Goal: Transaction & Acquisition: Purchase product/service

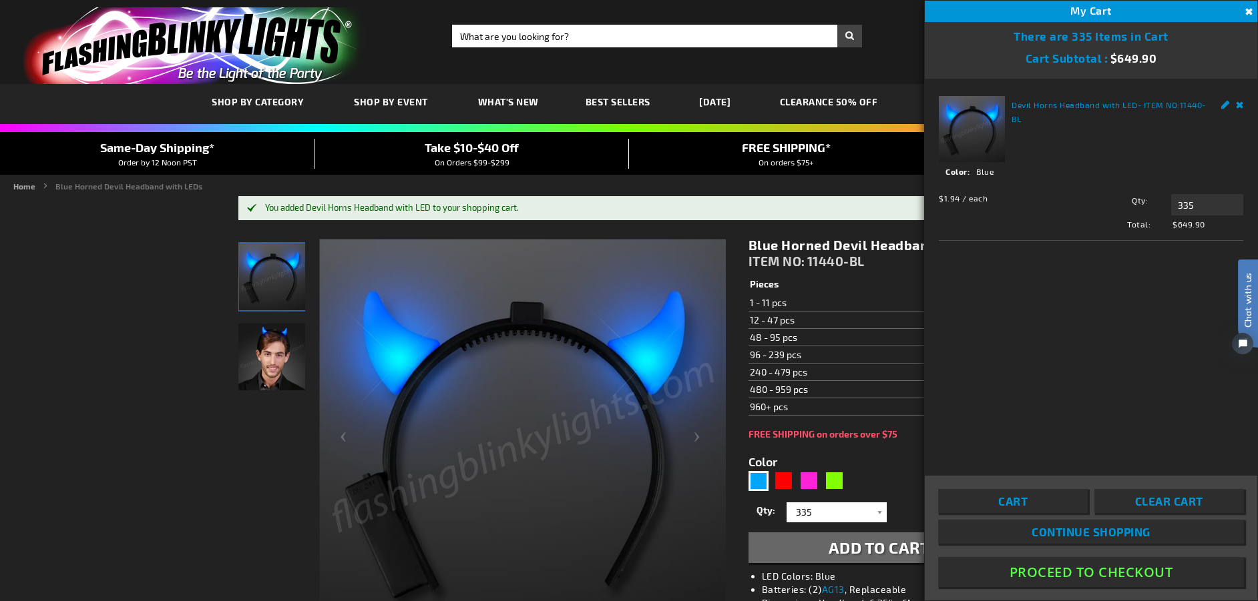
click at [1063, 570] on button "Proceed To Checkout" at bounding box center [1091, 572] width 306 height 30
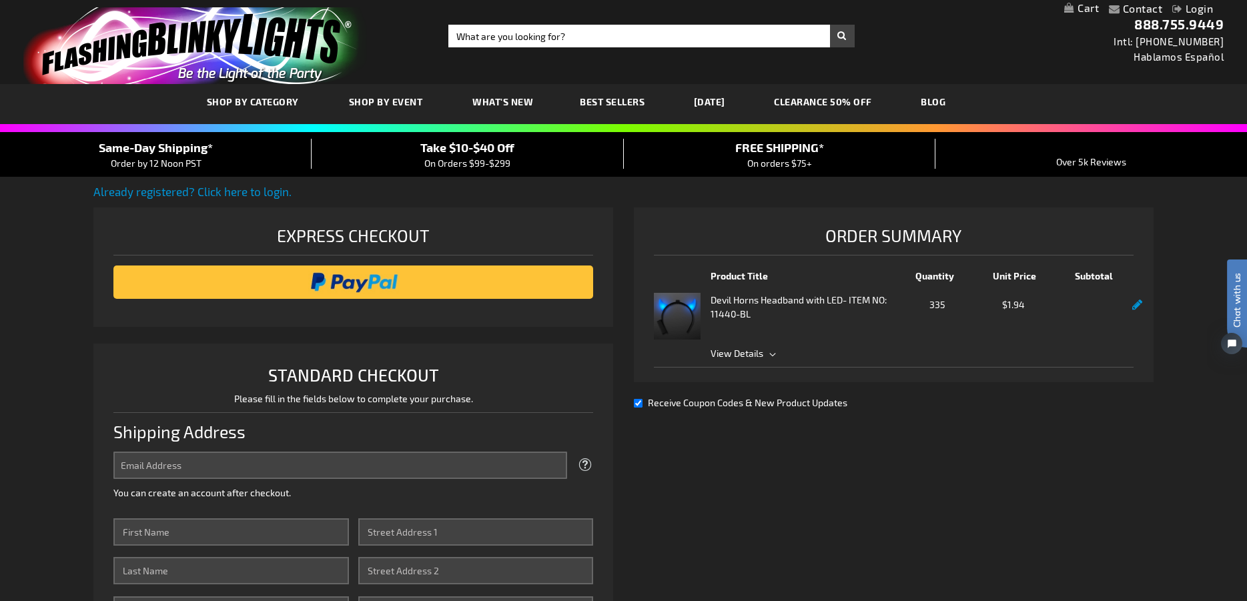
select select "US"
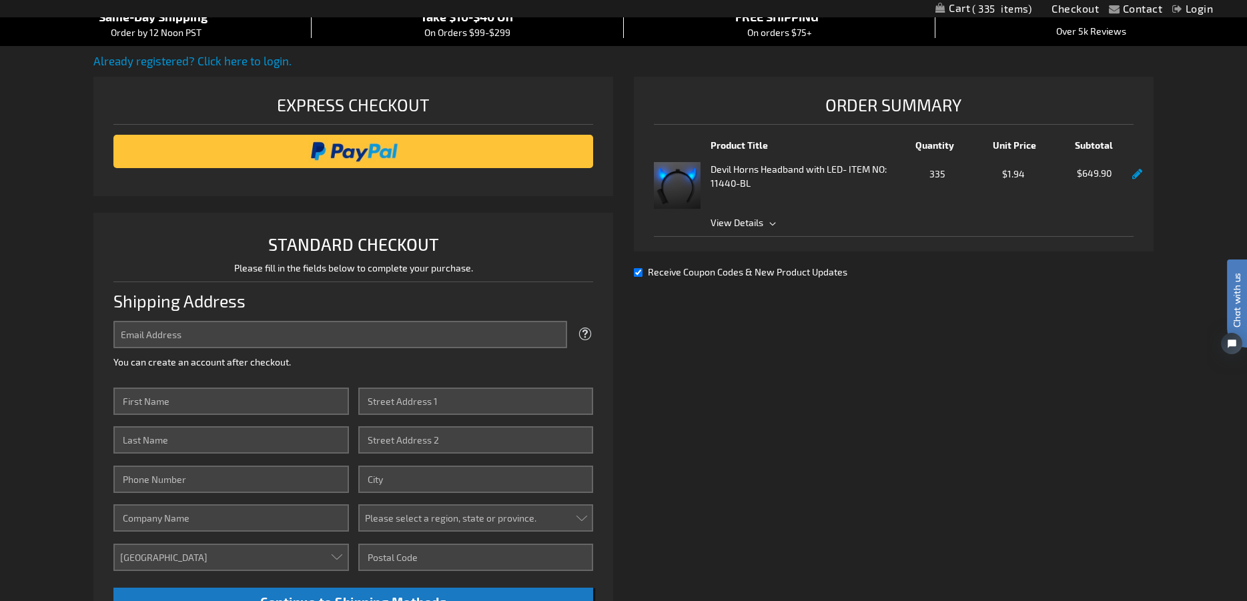
scroll to position [133, 0]
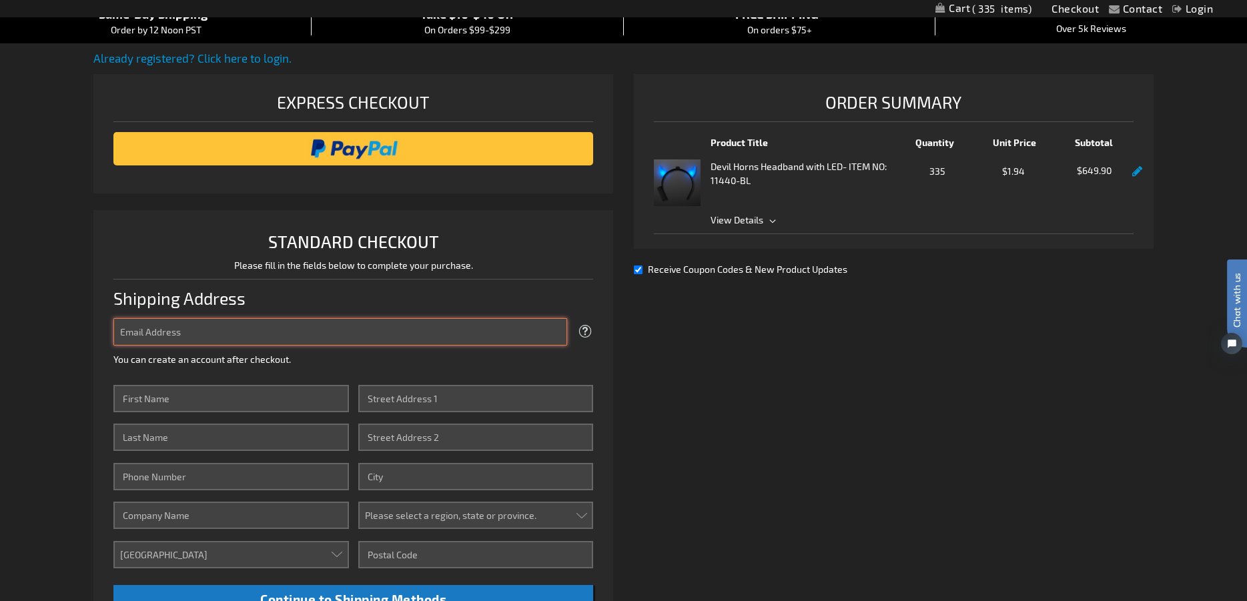
type input "shutchens@wwps.org"
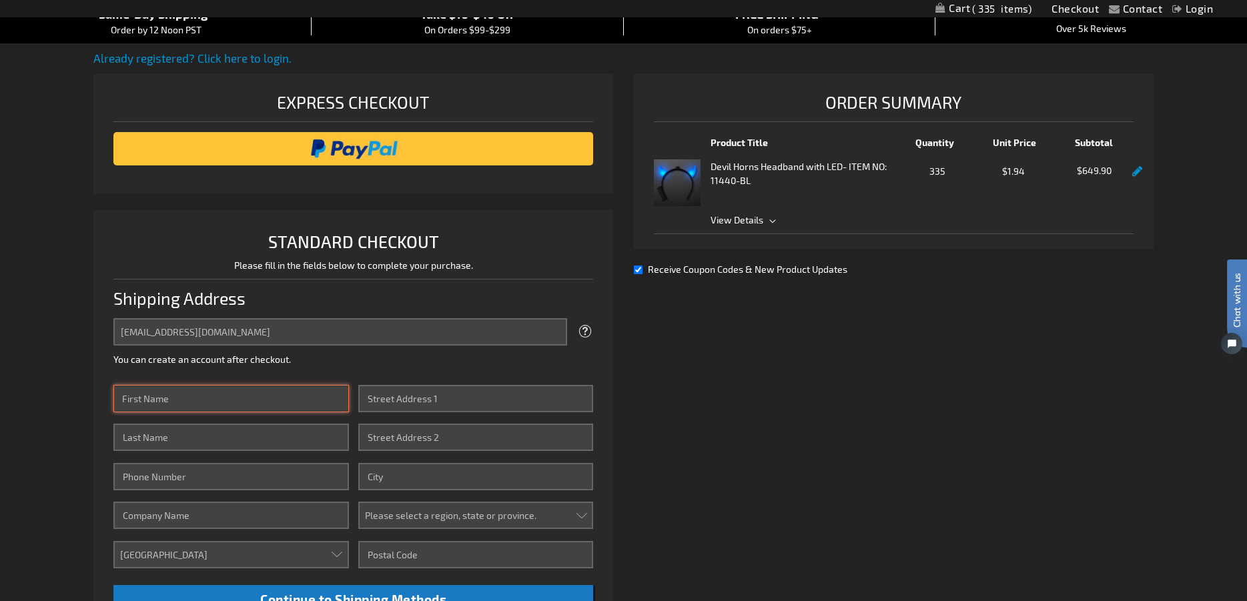
click at [307, 401] on input "First Name" at bounding box center [230, 398] width 235 height 27
type input "[PERSON_NAME]"
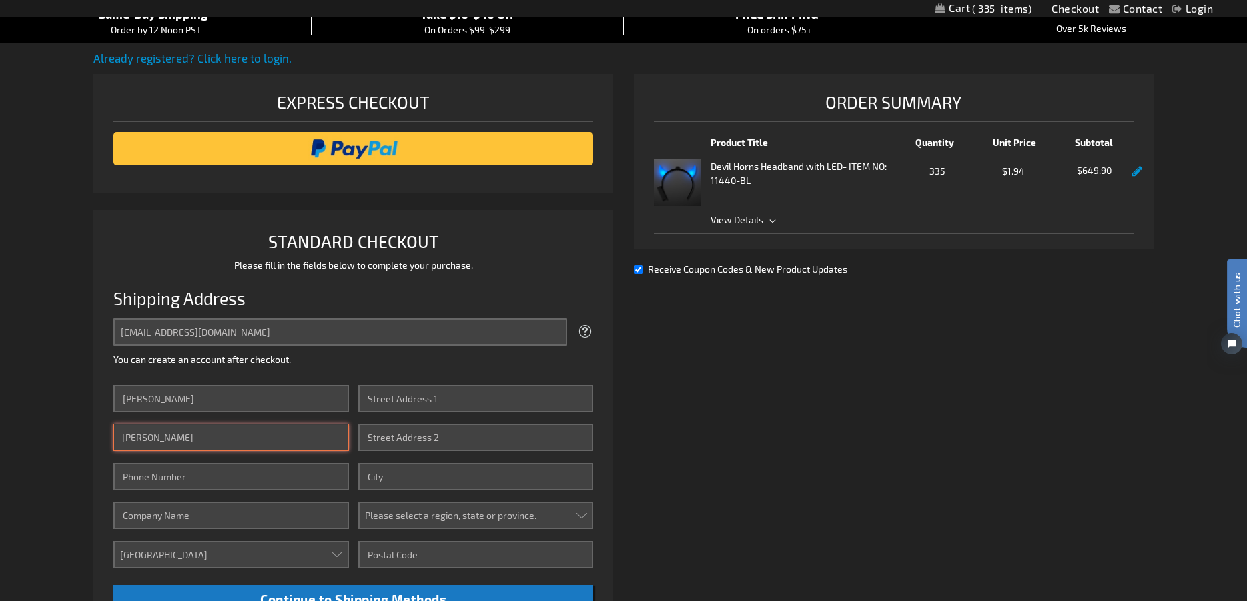
type input "6172836850"
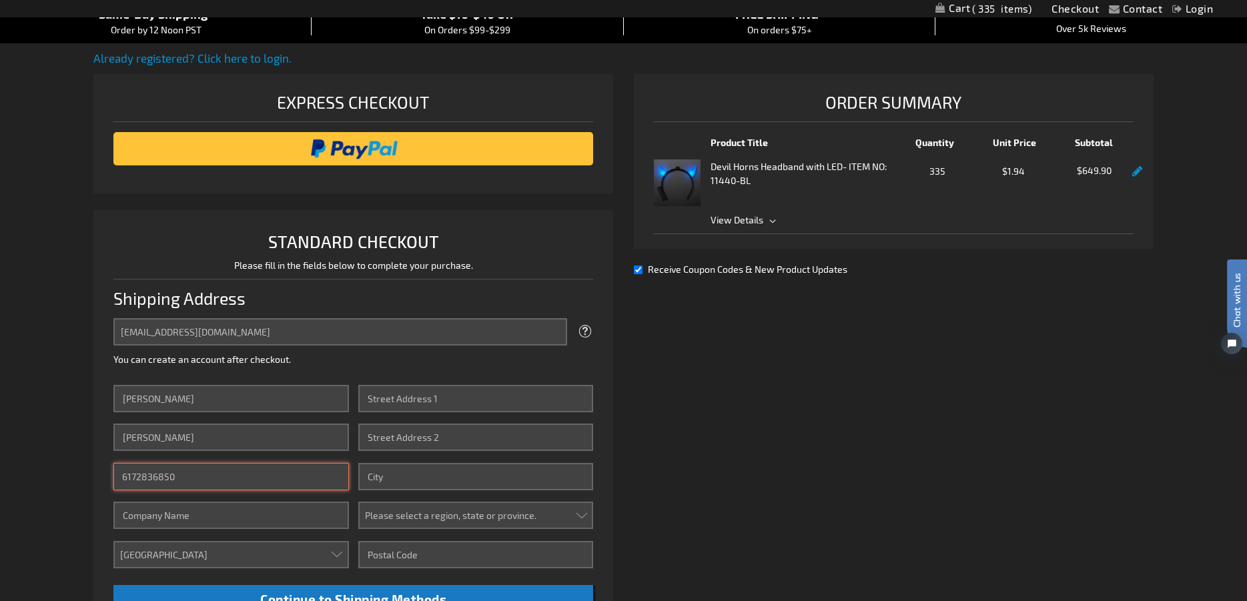
type input "Walla Walla High School"
type input "[STREET_ADDRESS][PERSON_NAME]"
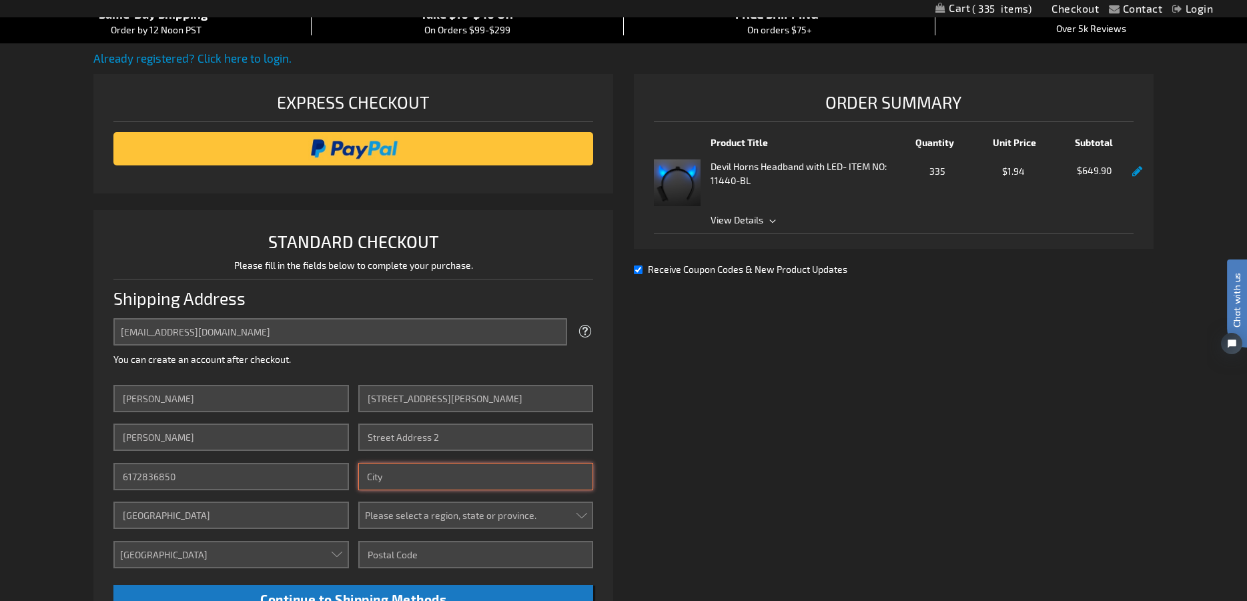
type input "Walla Walla"
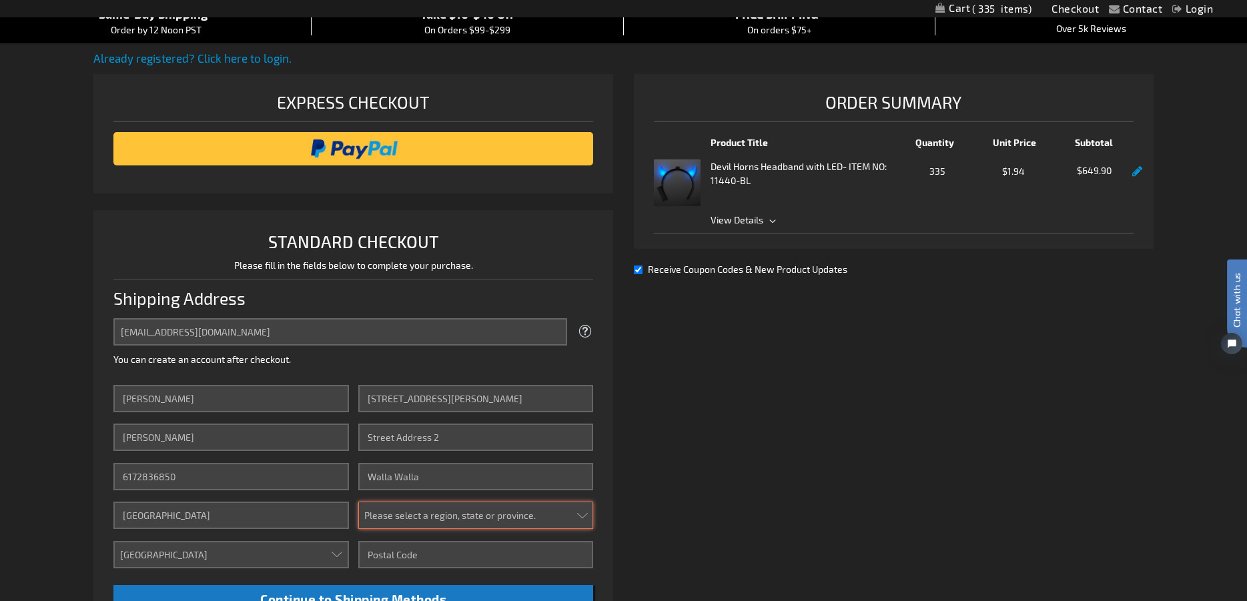
select select "62"
type input "99362"
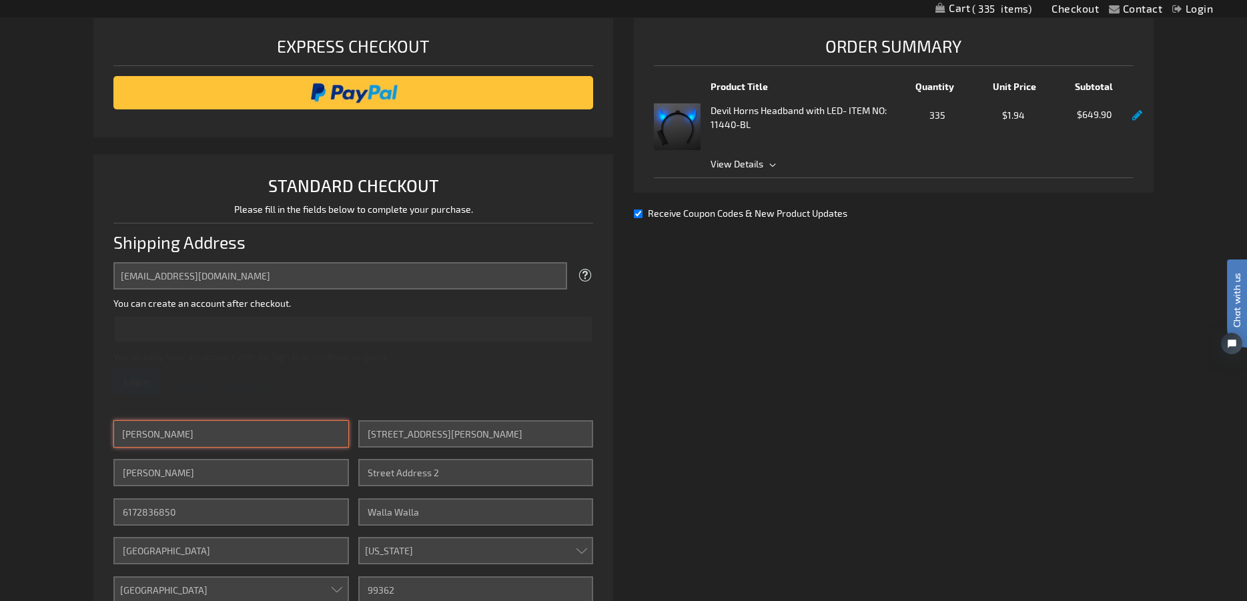
scroll to position [267, 0]
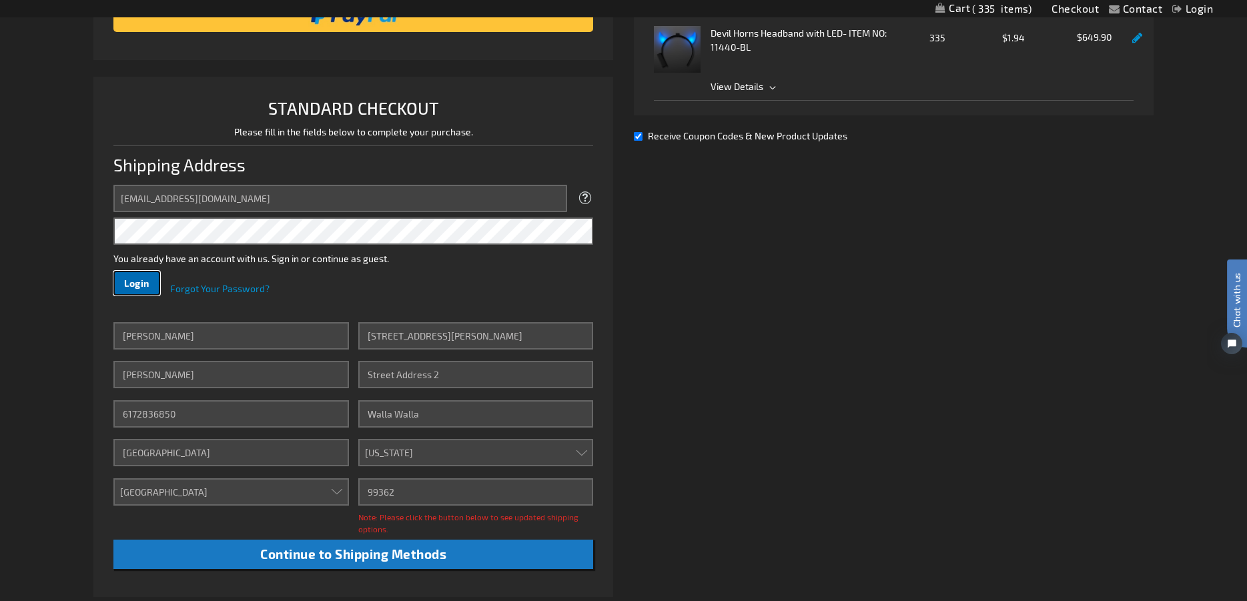
click at [152, 282] on button "Login" at bounding box center [136, 283] width 47 height 25
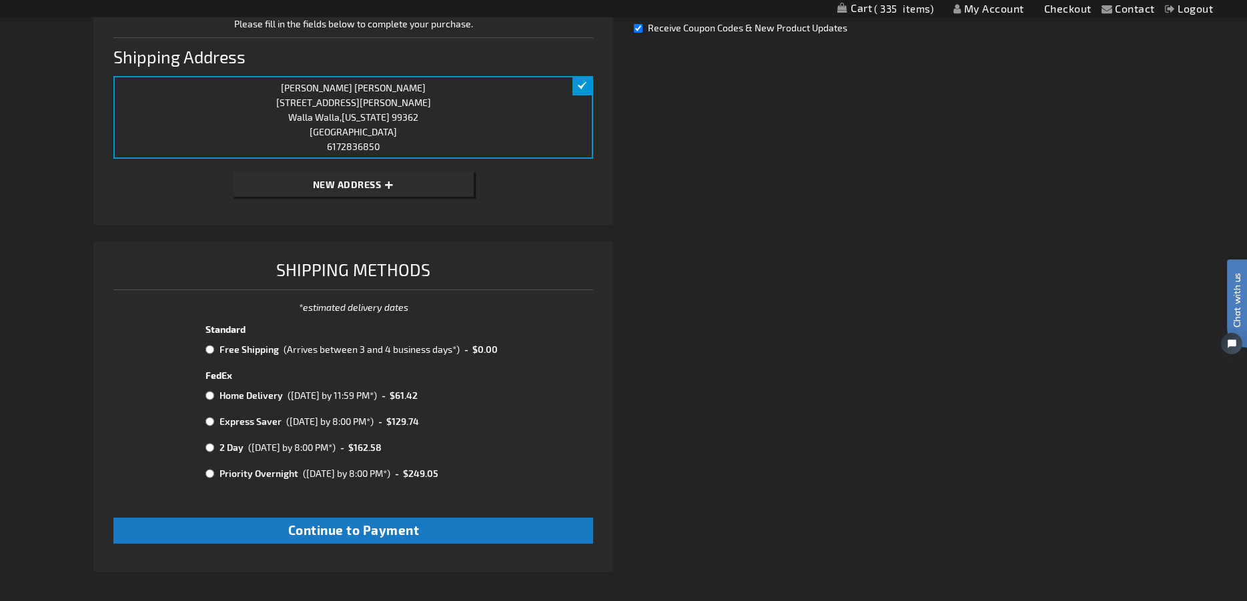
scroll to position [361, 0]
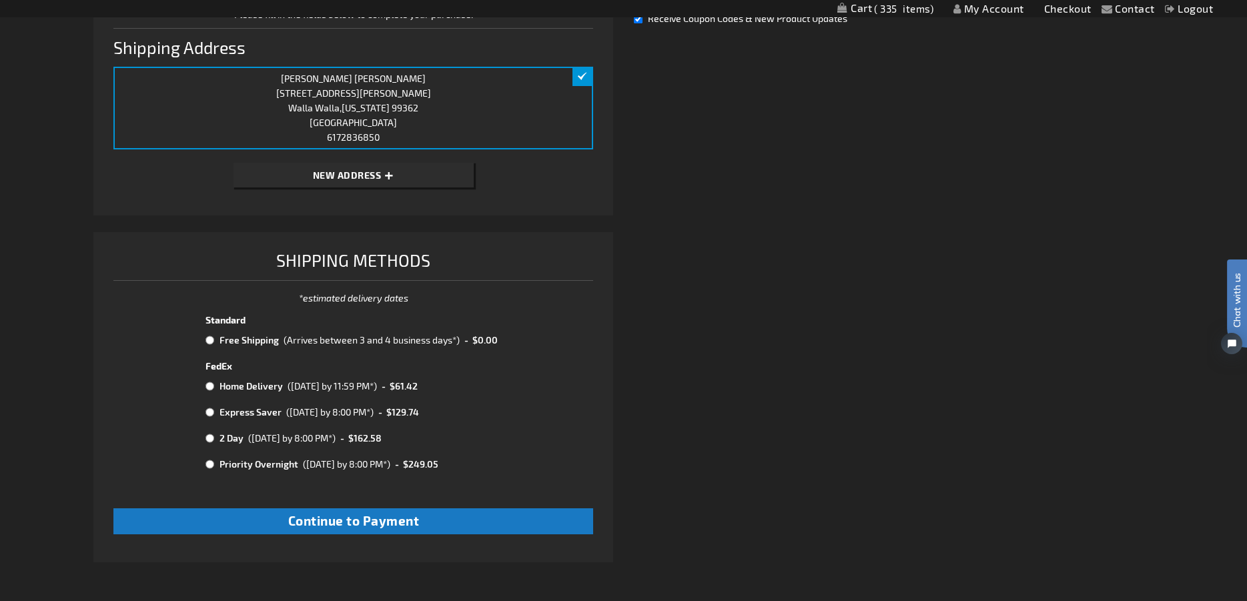
click at [210, 336] on input "radio" at bounding box center [210, 340] width 9 height 11
radio input "true"
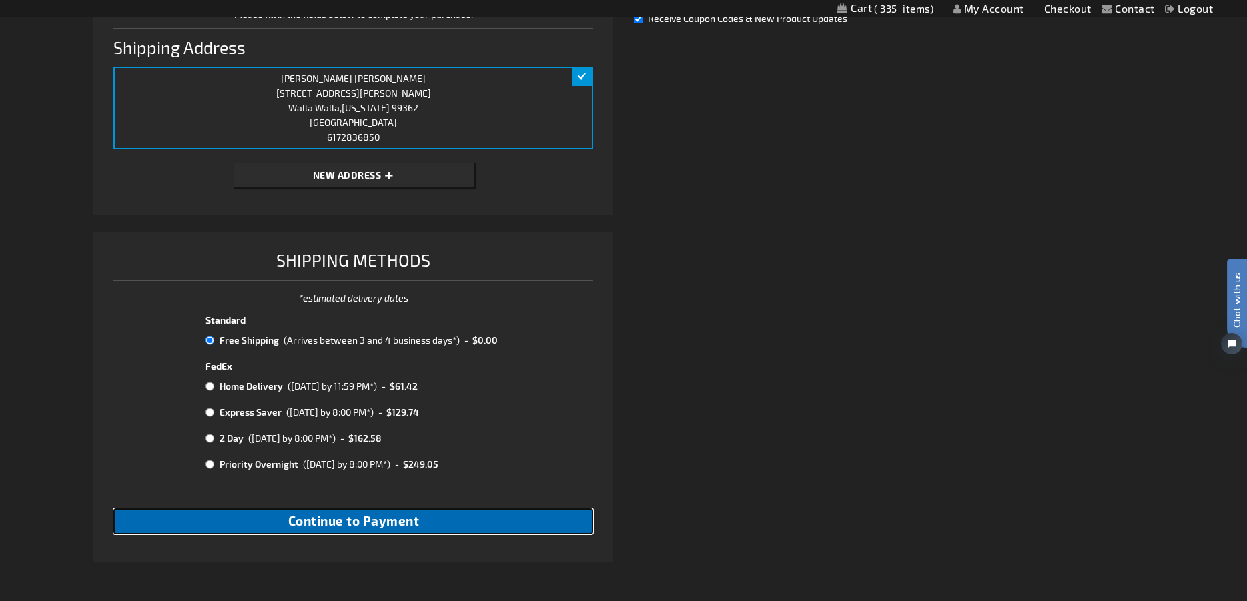
click at [306, 529] on button "Continue to Payment" at bounding box center [353, 522] width 480 height 26
checkbox input "true"
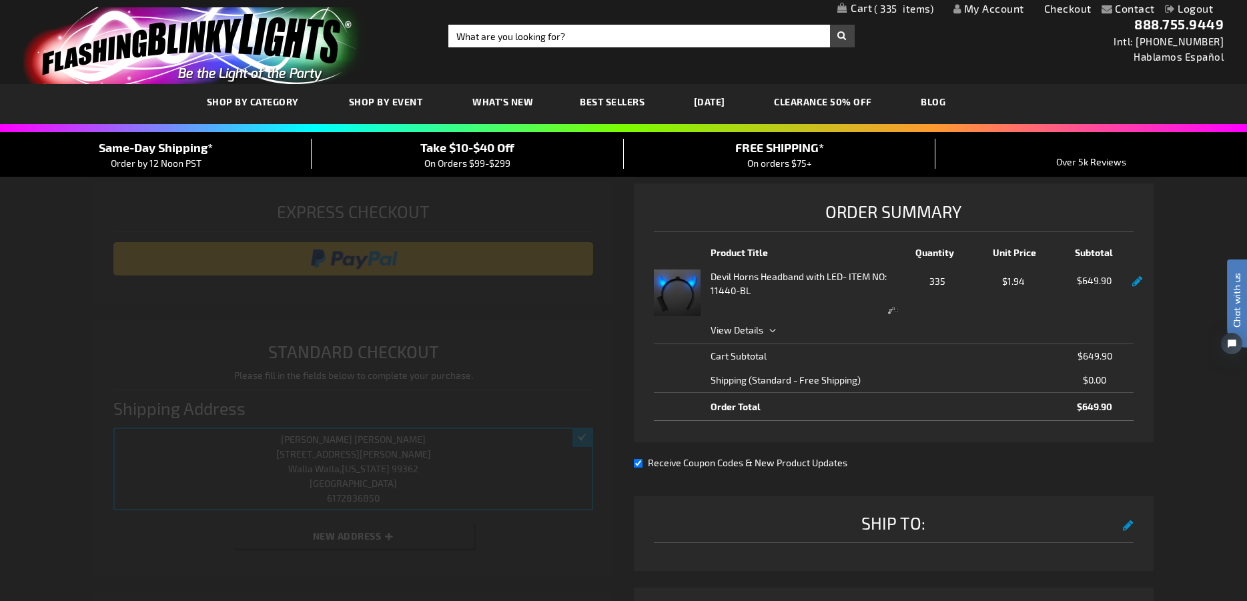
select select "1efef8317f4f156b10c338446e0a08d10ea62096"
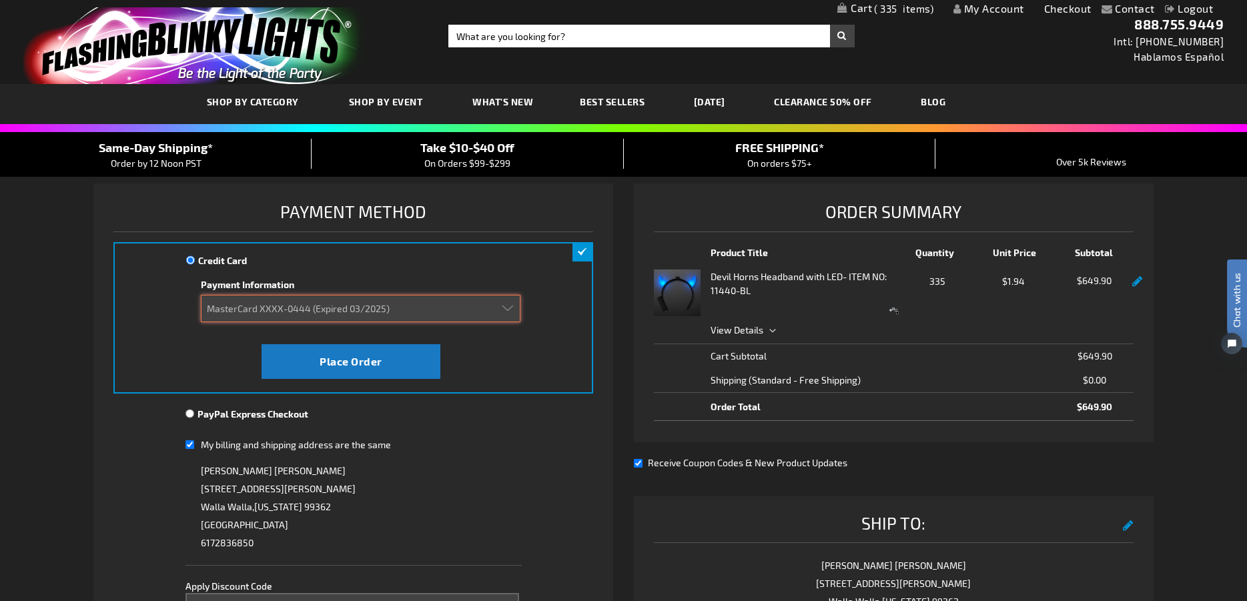
click at [358, 312] on select "Add new card MasterCard XXXX-0444 (Expired 03/2025)" at bounding box center [361, 308] width 320 height 27
click at [414, 428] on div "PayPal Express Checkout" at bounding box center [354, 419] width 336 height 24
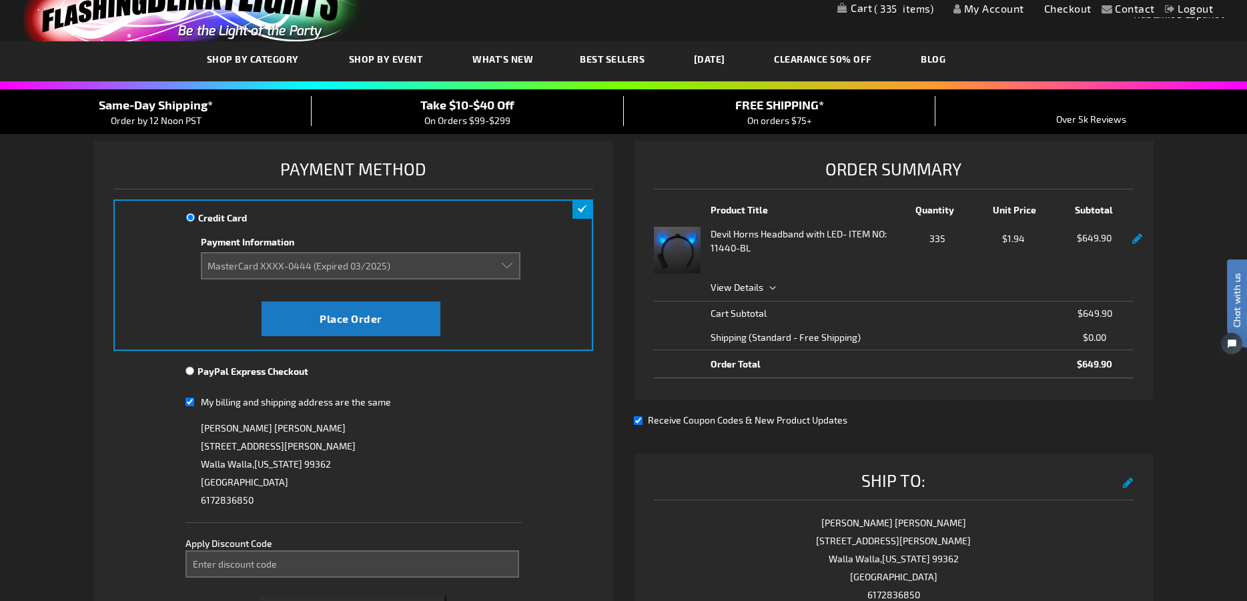
scroll to position [67, 0]
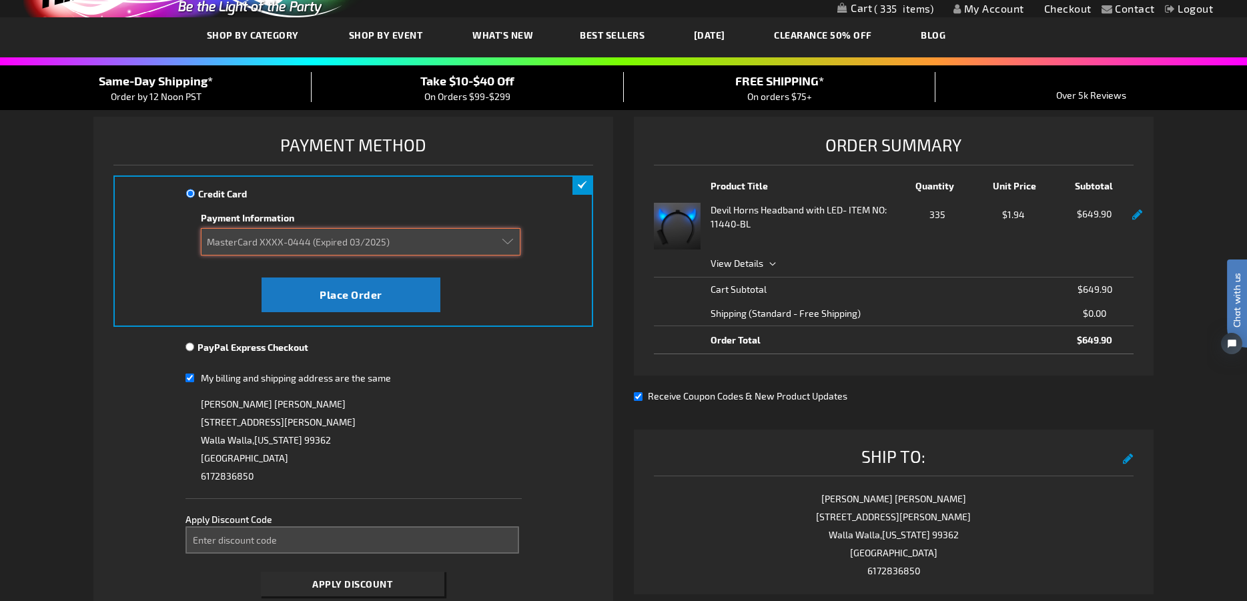
click at [447, 246] on select "Add new card MasterCard XXXX-0444 (Expired 03/2025)" at bounding box center [361, 241] width 320 height 27
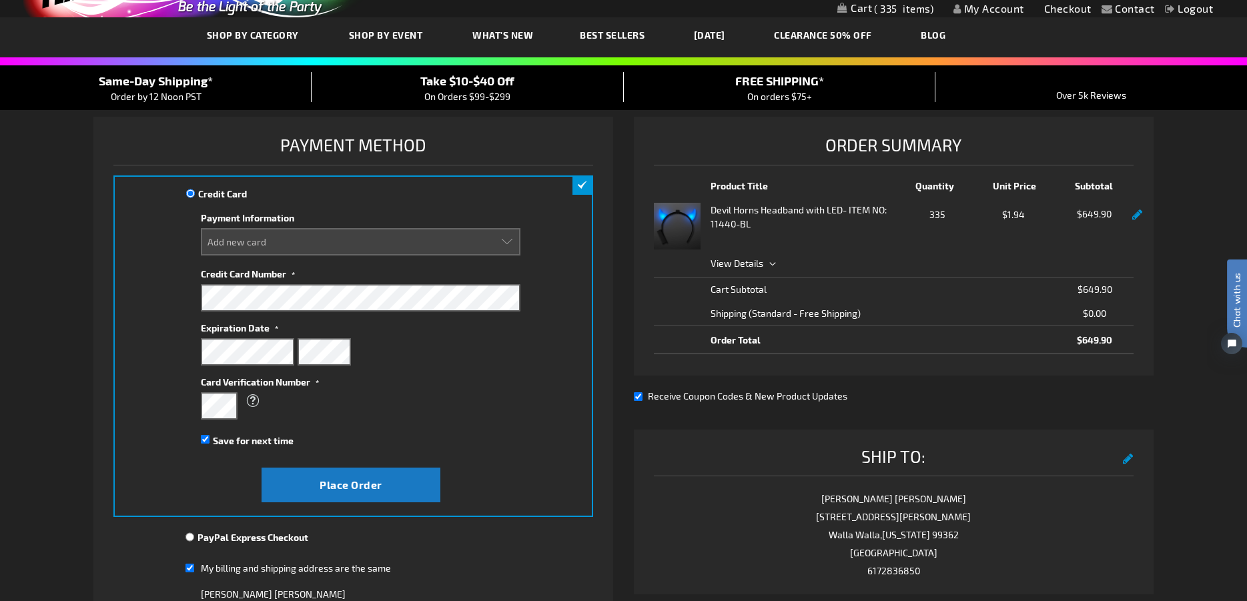
select select
click at [219, 438] on span "Save for next time" at bounding box center [253, 440] width 81 height 11
click at [210, 438] on input "Save for next time" at bounding box center [205, 439] width 9 height 9
checkbox input "false"
click at [338, 487] on span "Place Order" at bounding box center [351, 485] width 63 height 13
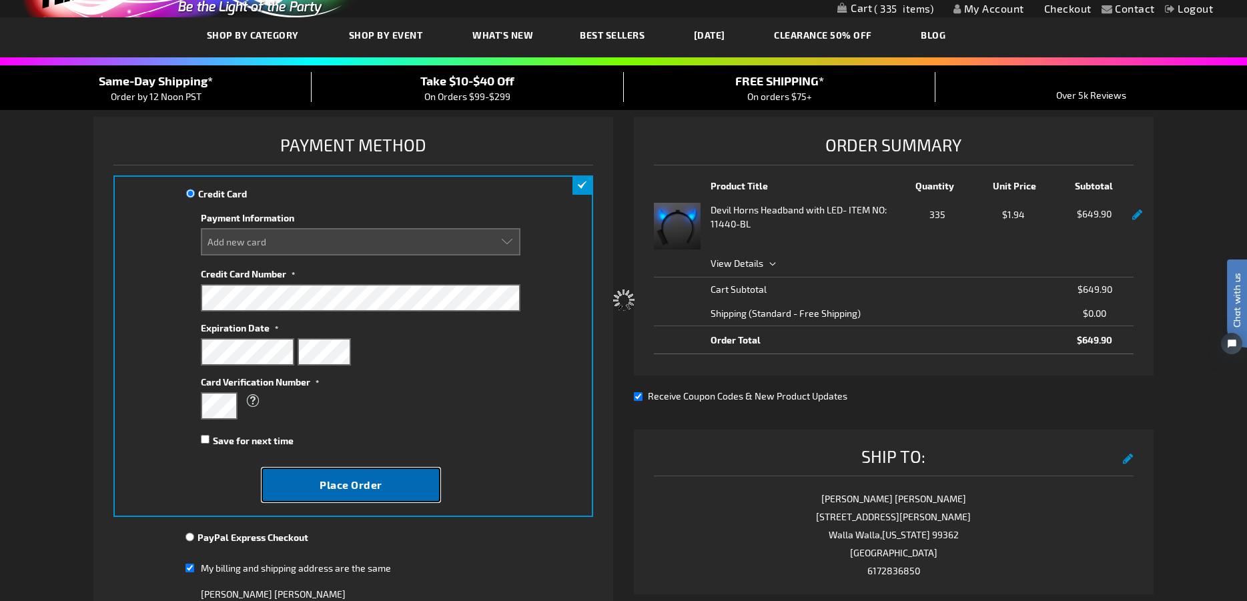
select select
